Goal: Information Seeking & Learning: Learn about a topic

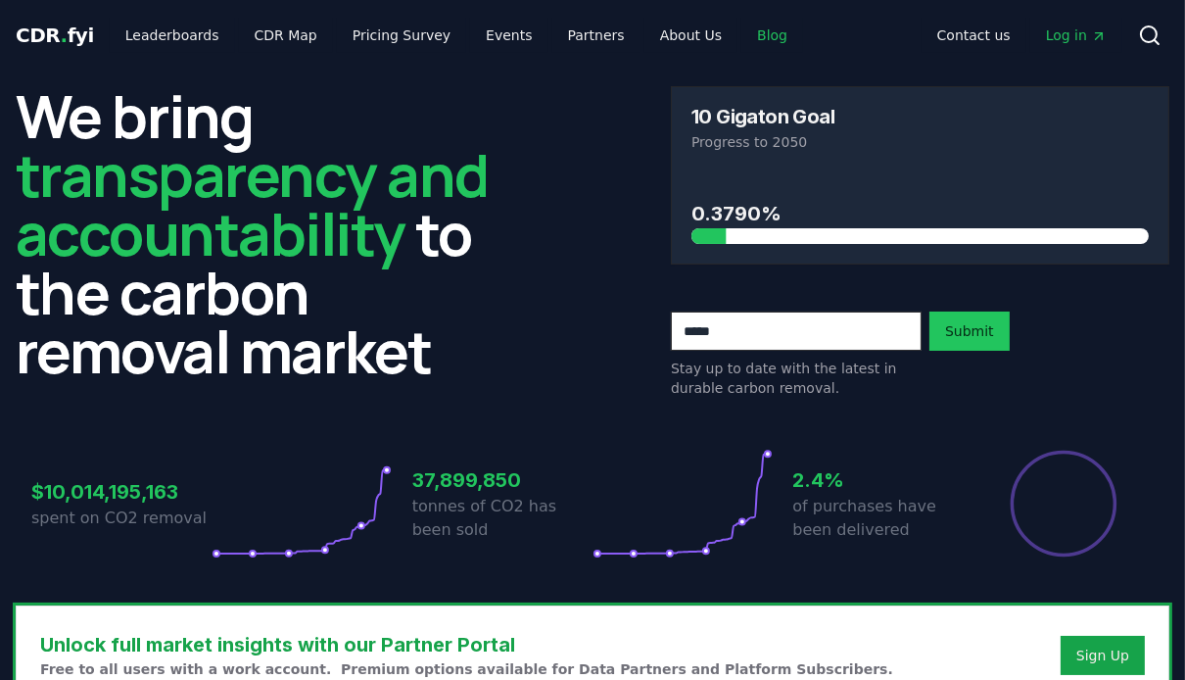
click at [741, 35] on link "Blog" at bounding box center [772, 35] width 62 height 35
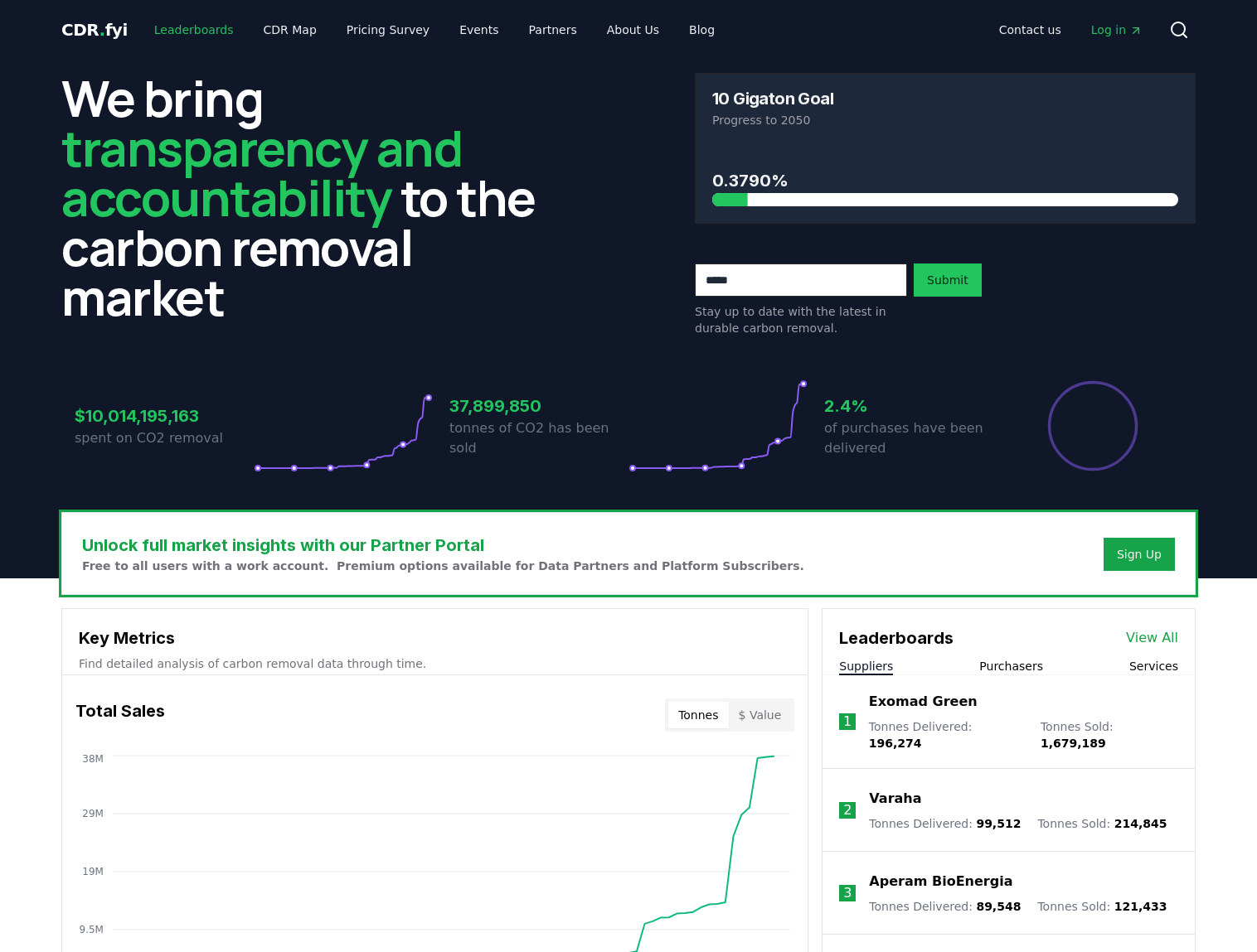
click at [199, 36] on link "Leaderboards" at bounding box center [194, 30] width 106 height 30
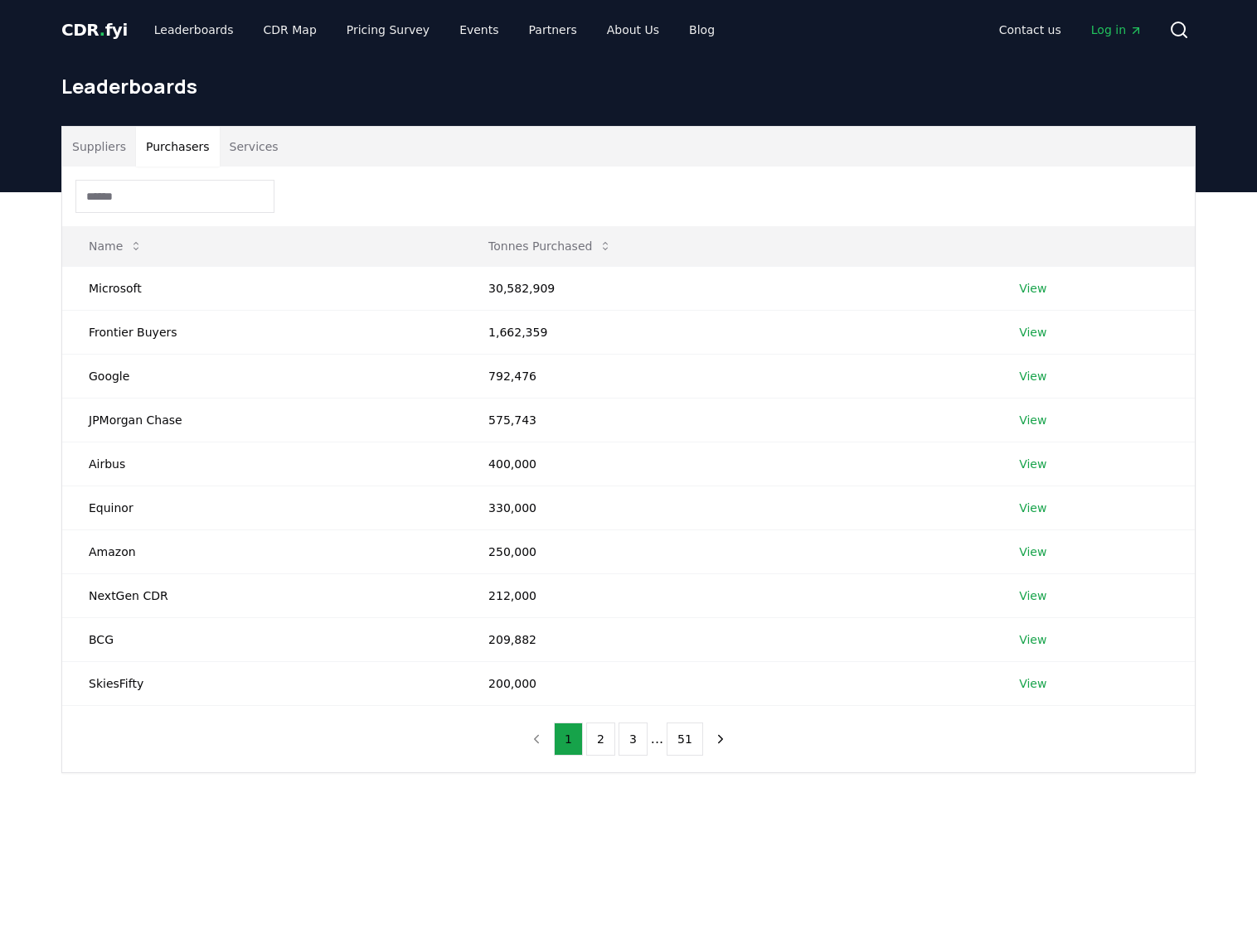
click at [189, 151] on button "Purchasers" at bounding box center [178, 146] width 84 height 40
click at [133, 337] on td "Frontier Buyers" at bounding box center [262, 332] width 400 height 44
click at [1002, 333] on link "View" at bounding box center [1033, 333] width 27 height 17
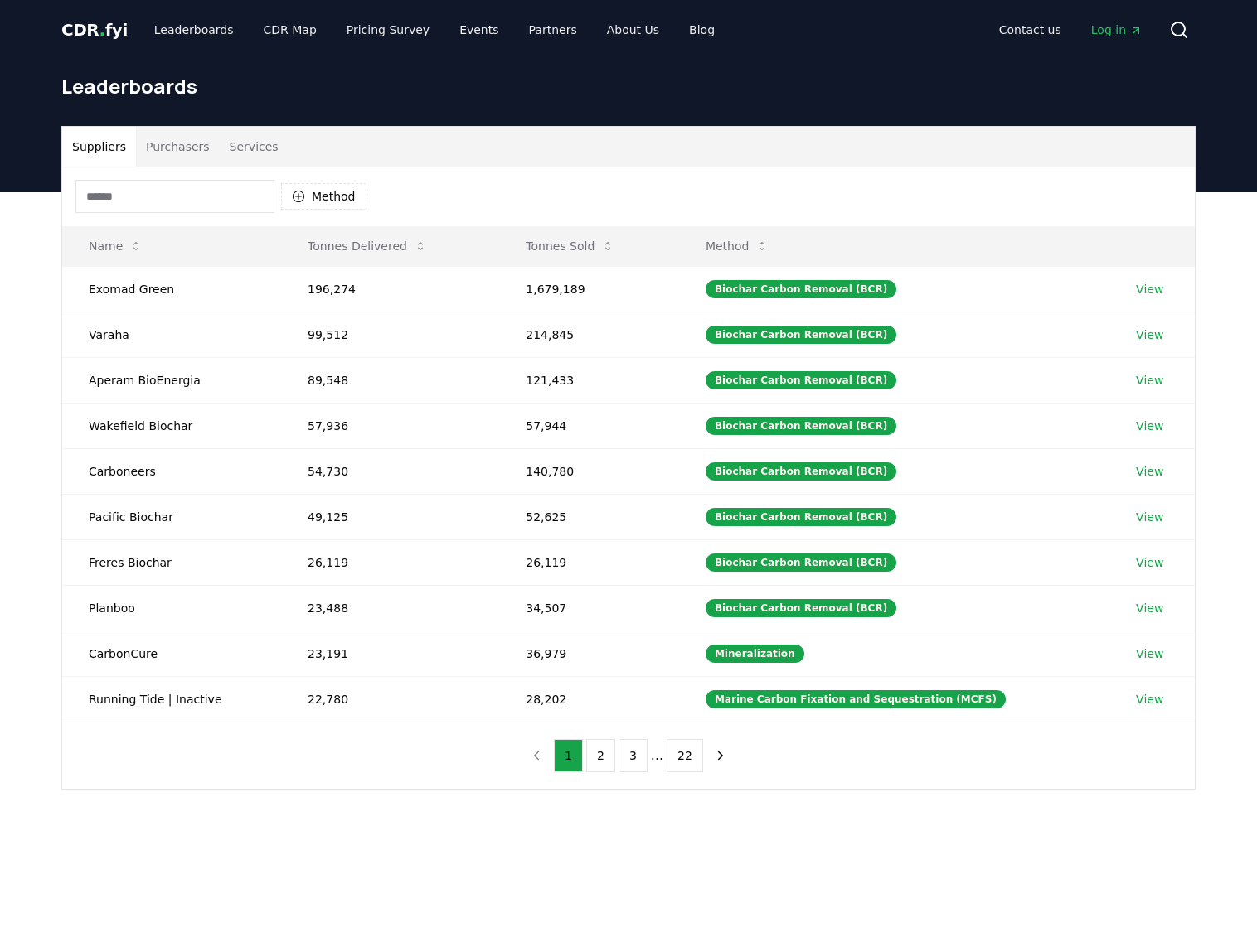
click at [176, 138] on button "Purchasers" at bounding box center [178, 146] width 84 height 40
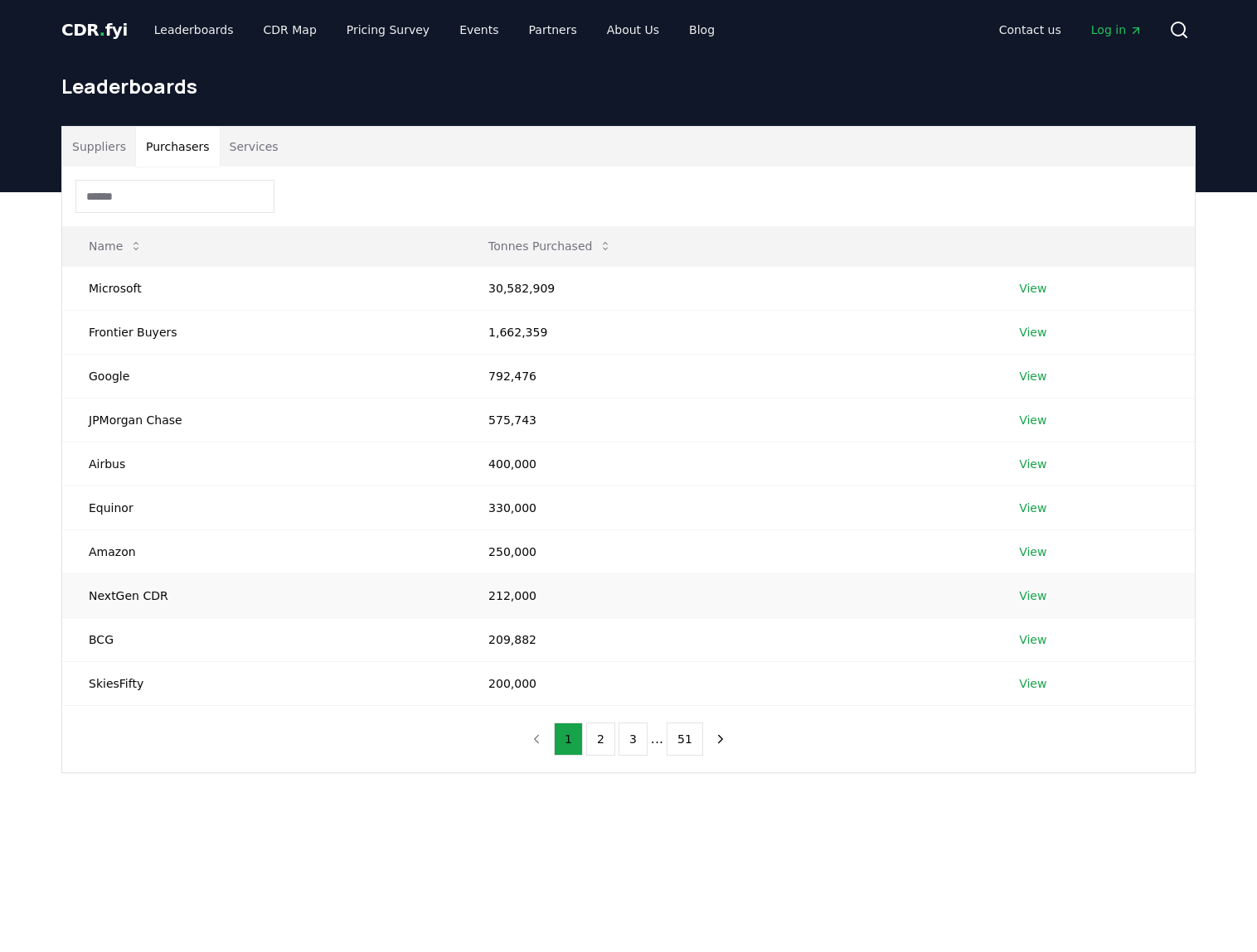
click at [125, 575] on td "NextGen CDR" at bounding box center [262, 596] width 400 height 44
click at [135, 601] on td "NextGen CDR" at bounding box center [262, 596] width 400 height 44
drag, startPoint x: 169, startPoint y: 590, endPoint x: 80, endPoint y: 590, distance: 89.0
click at [80, 590] on td "NextGen CDR" at bounding box center [262, 596] width 400 height 44
copy td "NextGen CDR"
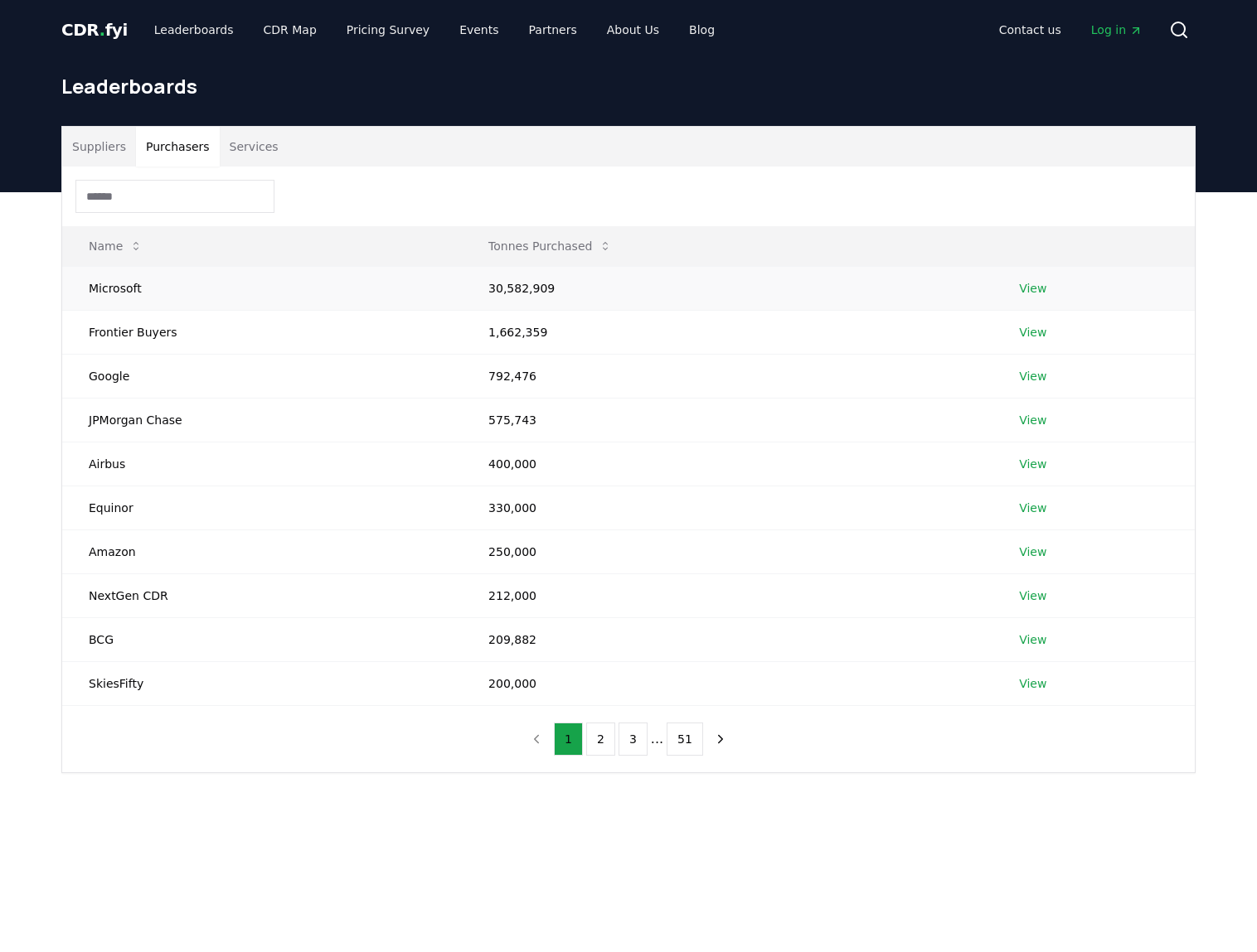
click at [105, 278] on td "Microsoft" at bounding box center [262, 288] width 400 height 44
click at [112, 287] on td "Microsoft" at bounding box center [262, 288] width 400 height 44
click at [1038, 289] on link "View" at bounding box center [1033, 289] width 27 height 17
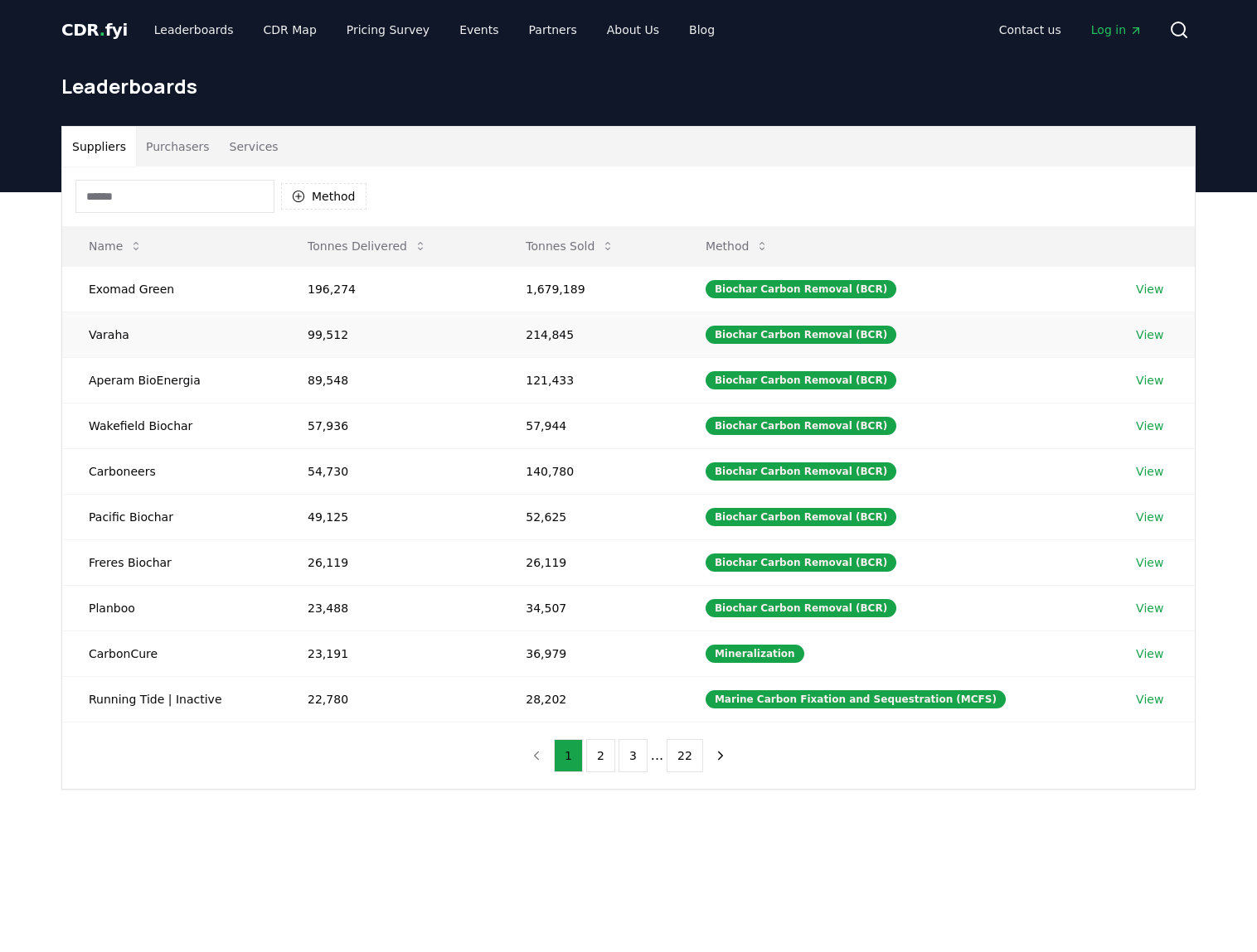
click at [1149, 327] on link "View" at bounding box center [1149, 335] width 27 height 17
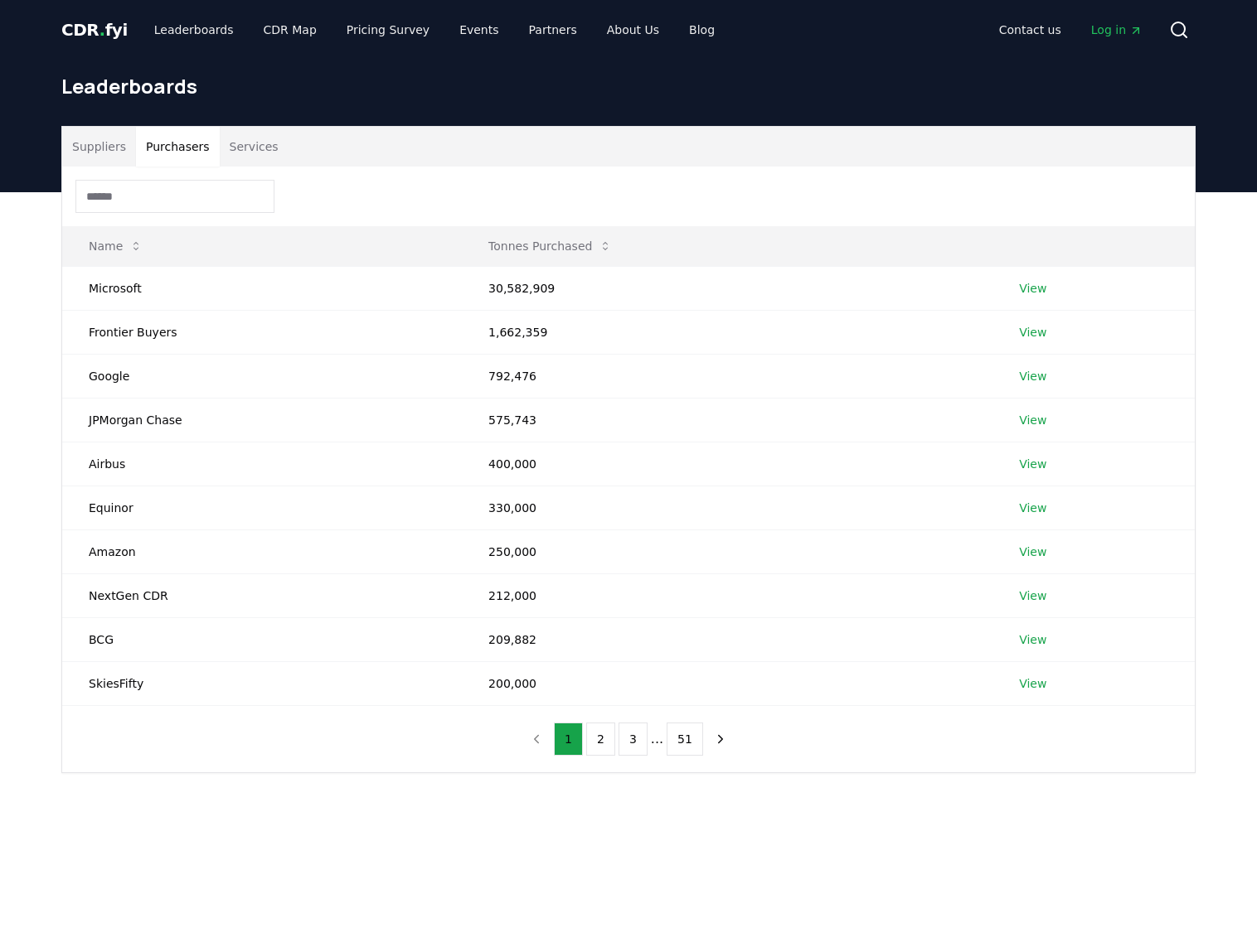
click at [189, 141] on button "Purchasers" at bounding box center [178, 146] width 84 height 40
click at [1028, 332] on link "View" at bounding box center [1033, 333] width 27 height 17
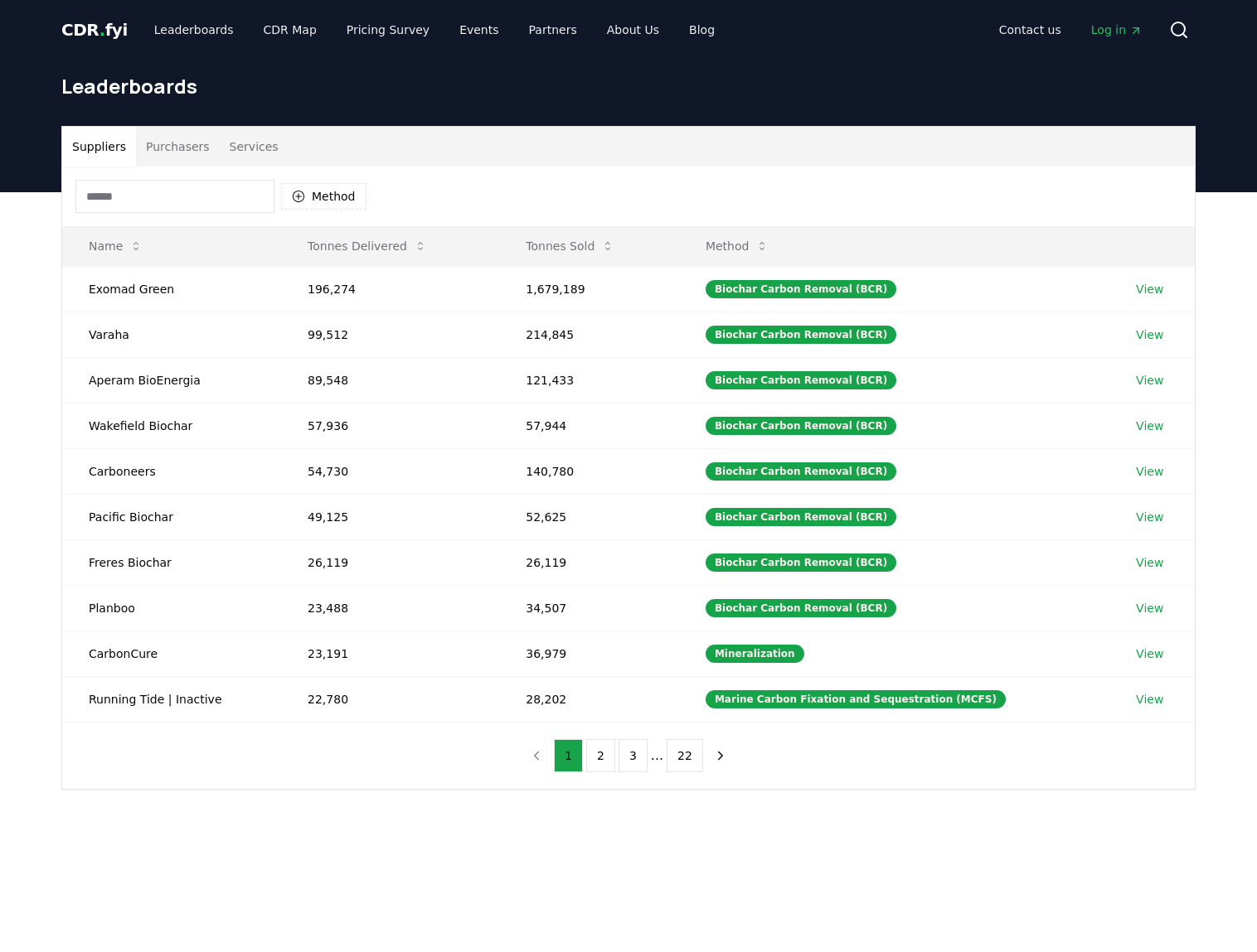
click at [185, 142] on button "Purchasers" at bounding box center [178, 146] width 84 height 40
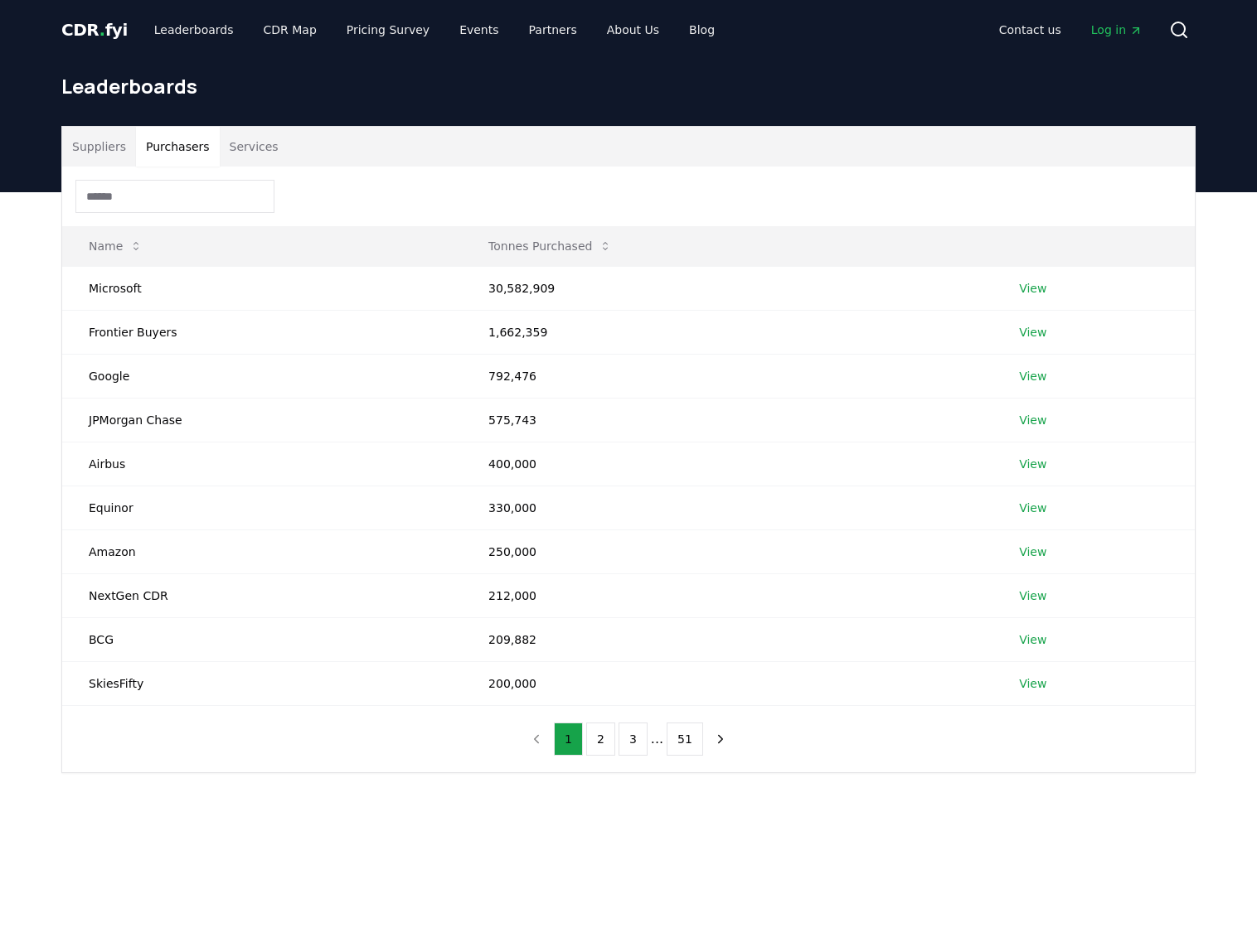
click at [603, 719] on div "1 2 3 ... 51" at bounding box center [628, 740] width 245 height 66
click at [604, 734] on button "2" at bounding box center [601, 739] width 29 height 33
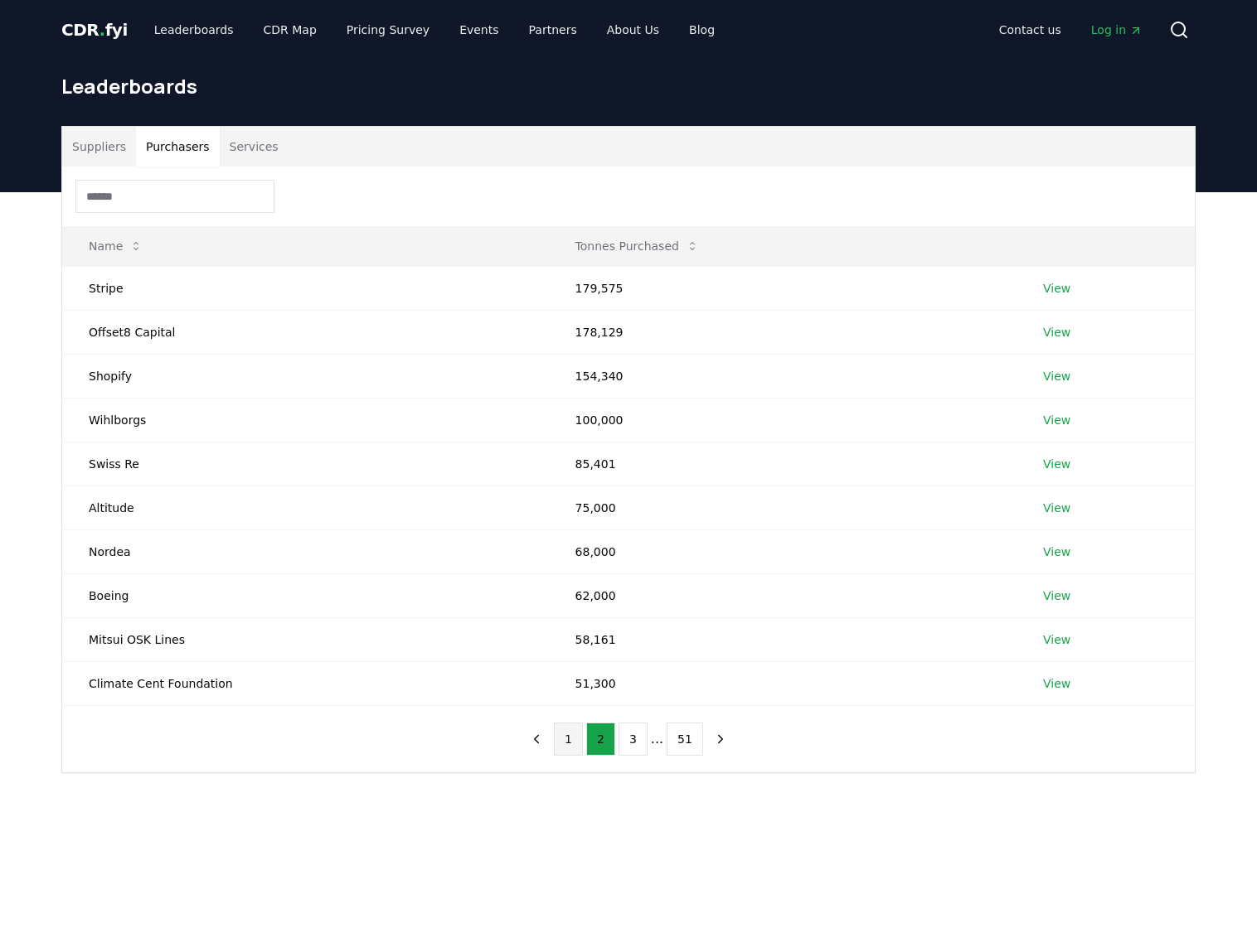
click at [569, 733] on button "1" at bounding box center [568, 739] width 29 height 33
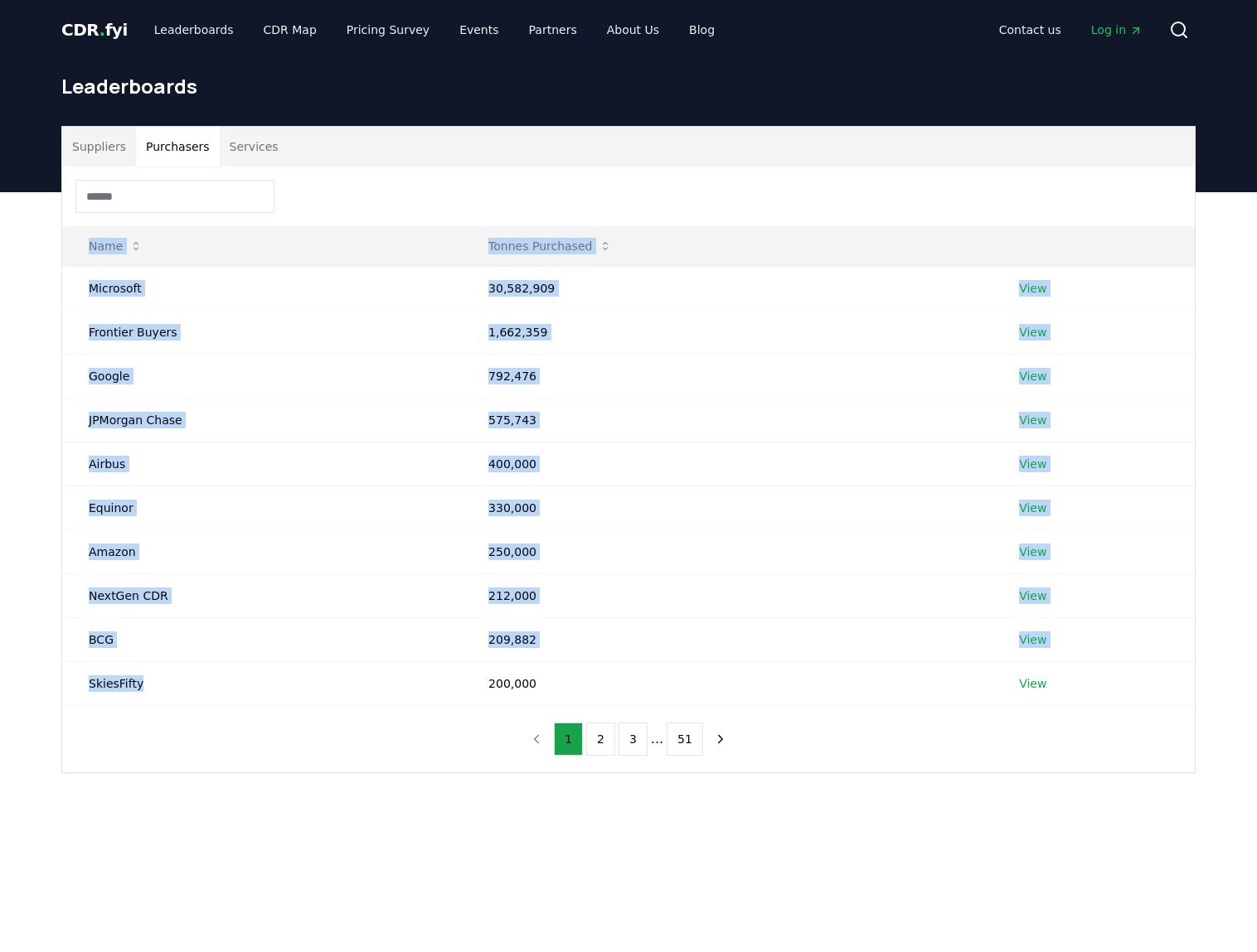
drag, startPoint x: 163, startPoint y: 684, endPoint x: 60, endPoint y: 638, distance: 112.8
click at [60, 638] on div "Suppliers Purchasers Services Name Tonnes Purchased Microsoft 30,582,909 View F…" at bounding box center [628, 449] width 1161 height 647
click at [355, 835] on div "Suppliers Purchasers Services Name Tonnes Purchased Microsoft 30,582,909 View F…" at bounding box center [628, 515] width 1257 height 647
click at [202, 703] on div "Name Tonnes Purchased Microsoft 30,582,909 View Frontier Buyers 1,662,359 View …" at bounding box center [628, 470] width 1133 height 606
click at [134, 659] on td "BCG" at bounding box center [262, 640] width 400 height 44
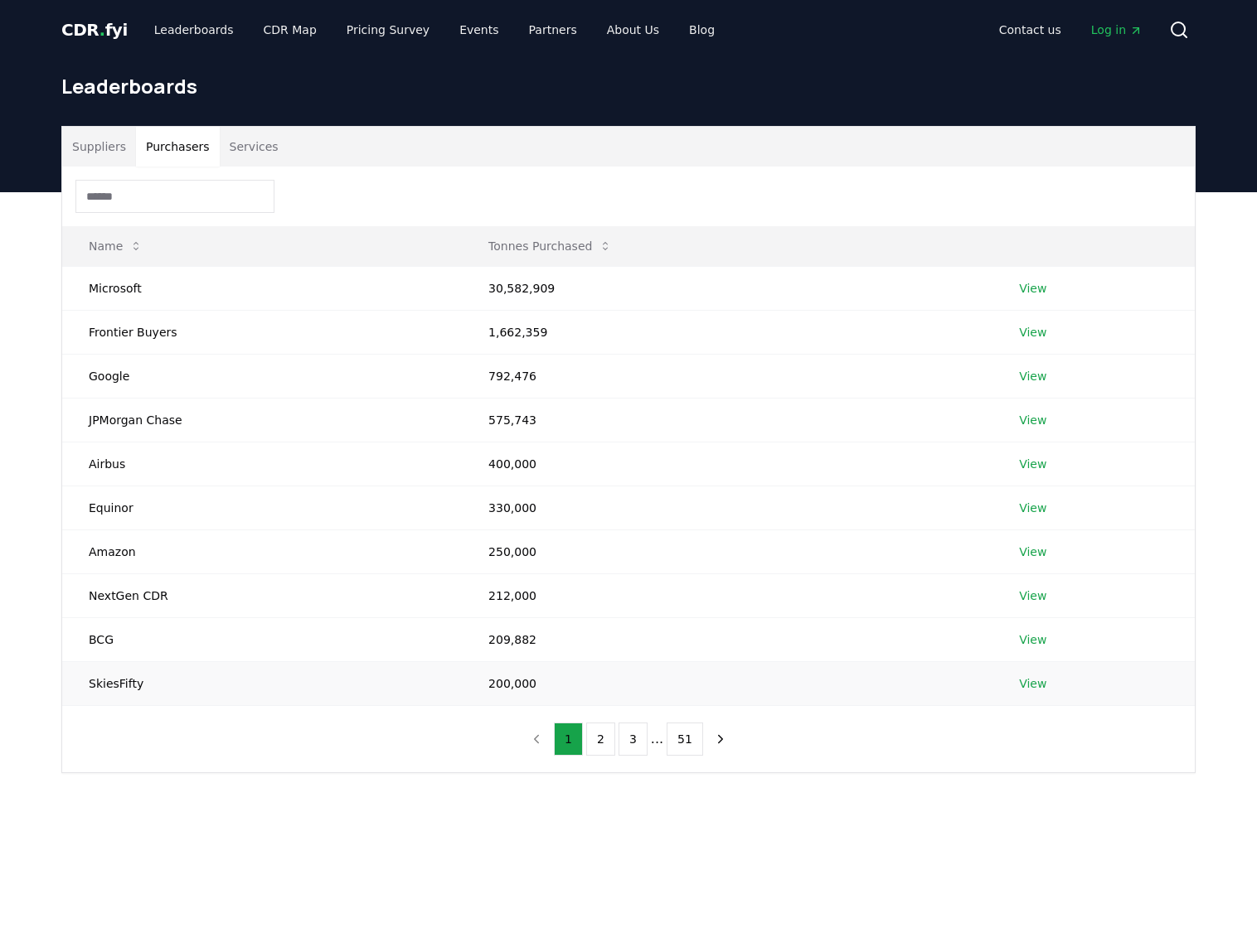
click at [135, 679] on td "SkiesFifty" at bounding box center [262, 684] width 400 height 44
drag, startPoint x: 143, startPoint y: 685, endPoint x: 89, endPoint y: 683, distance: 54.0
click at [89, 683] on td "SkiesFifty" at bounding box center [262, 684] width 400 height 44
copy td "SkiesFifty"
